Goal: Information Seeking & Learning: Learn about a topic

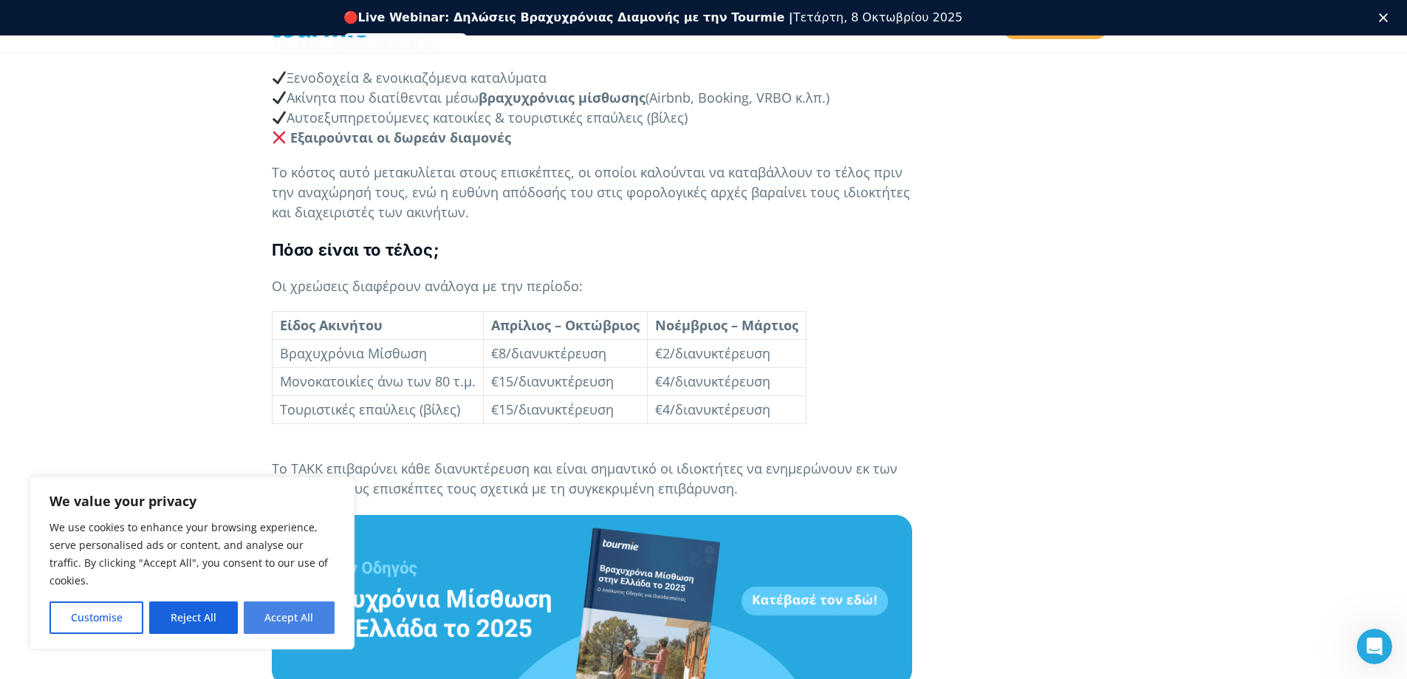
click at [257, 625] on button "Accept All" at bounding box center [289, 617] width 91 height 32
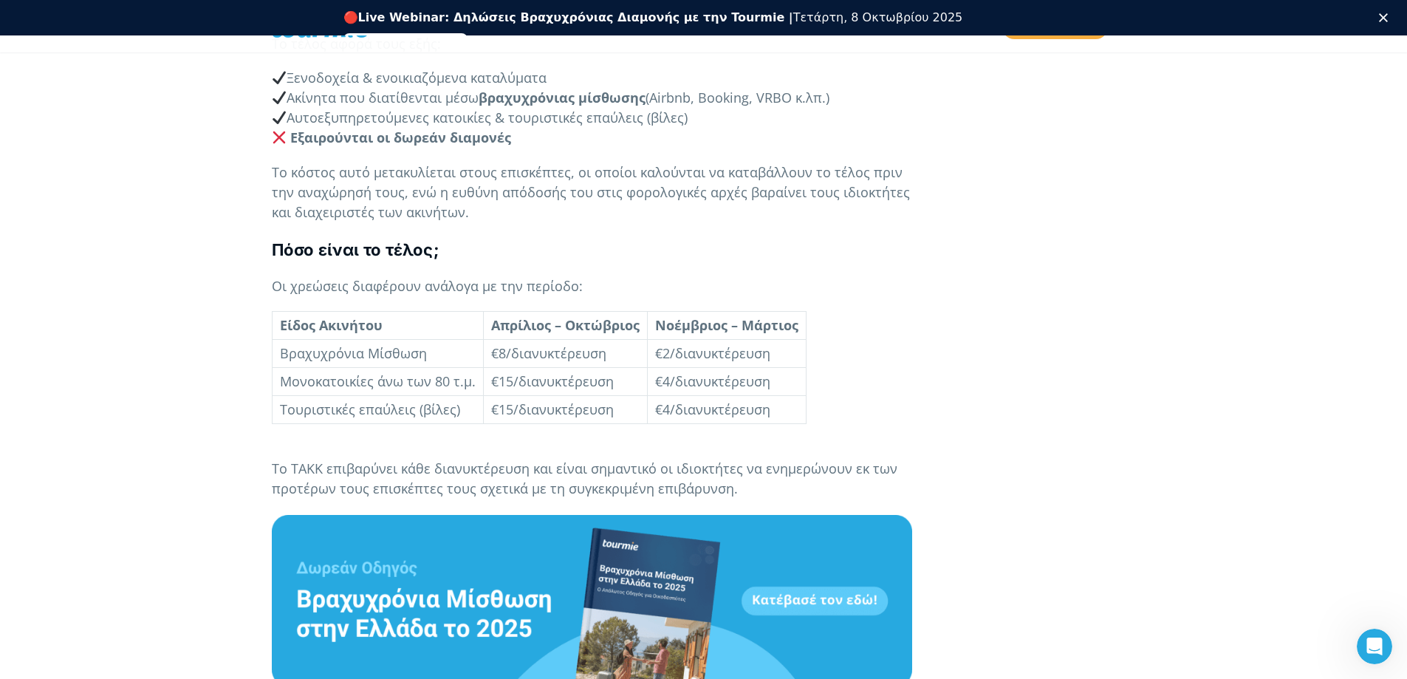
checkbox input "true"
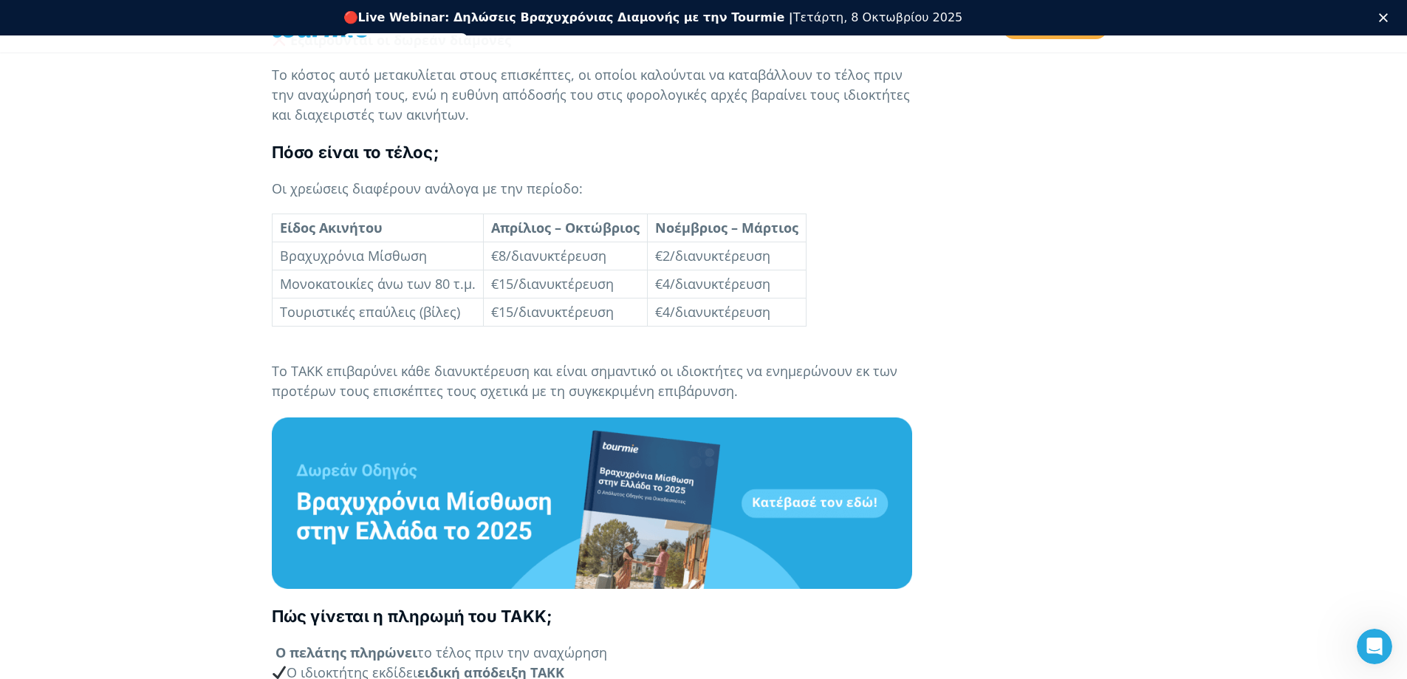
scroll to position [1297, 0]
